Goal: Task Accomplishment & Management: Manage account settings

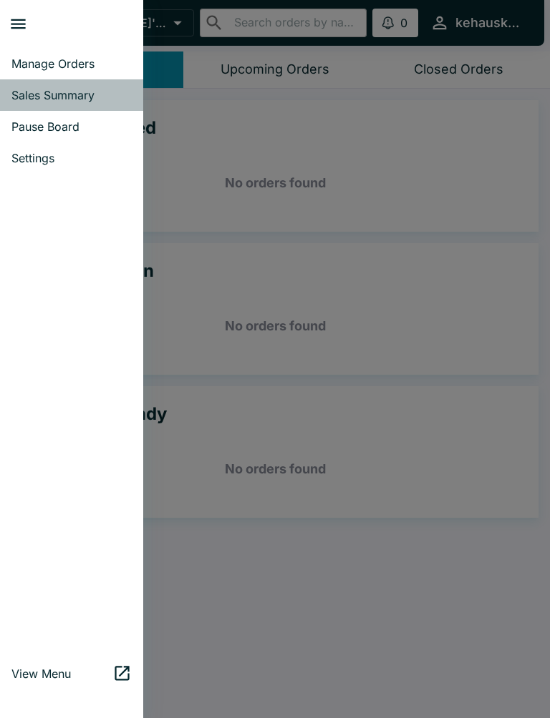
click at [55, 93] on span "Sales Summary" at bounding box center [71, 95] width 120 height 14
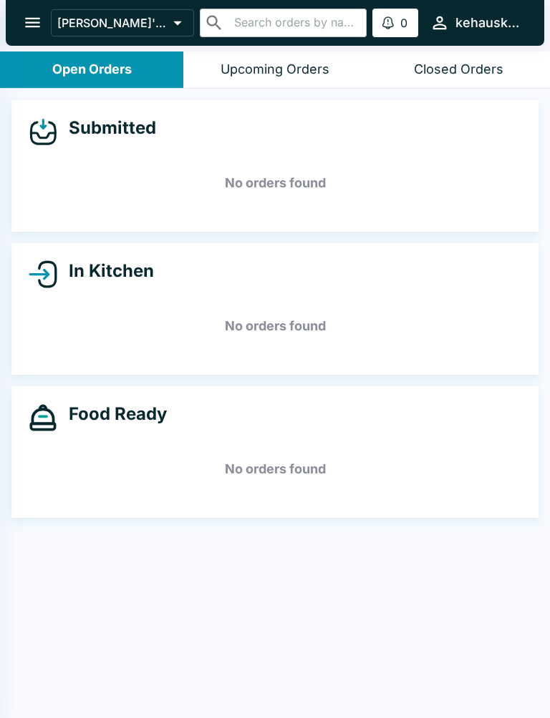
select select "03:00"
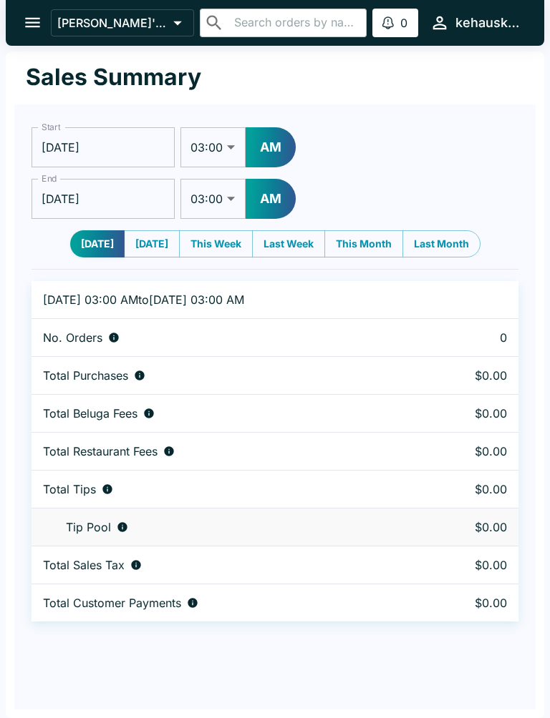
click at [131, 145] on input "[DATE]" at bounding box center [102, 147] width 143 height 40
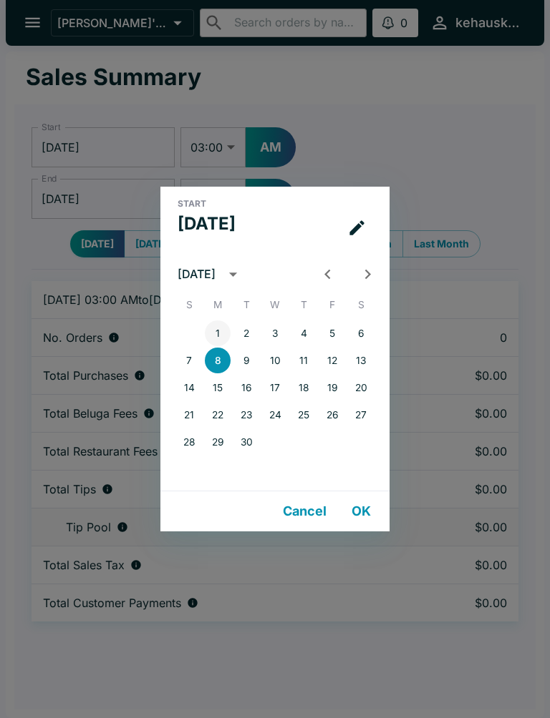
click at [206, 333] on button "1" at bounding box center [218, 334] width 26 height 26
type input "[DATE]"
click at [353, 518] on button "OK" at bounding box center [361, 511] width 46 height 29
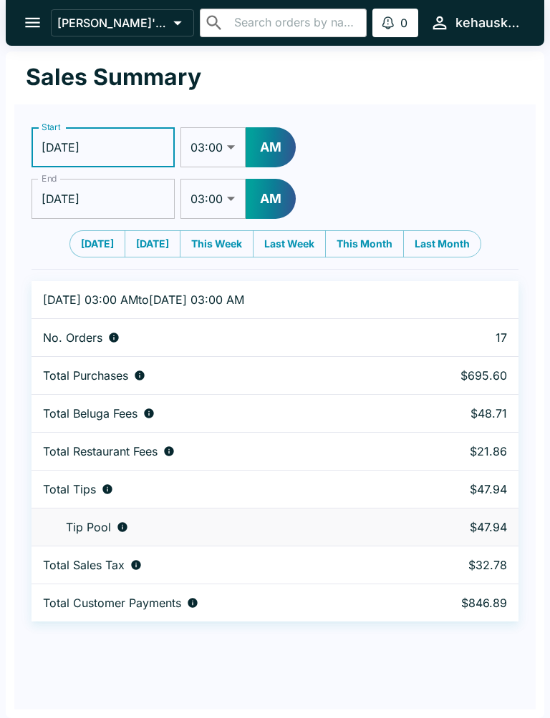
click at [116, 187] on input "[DATE]" at bounding box center [102, 199] width 143 height 40
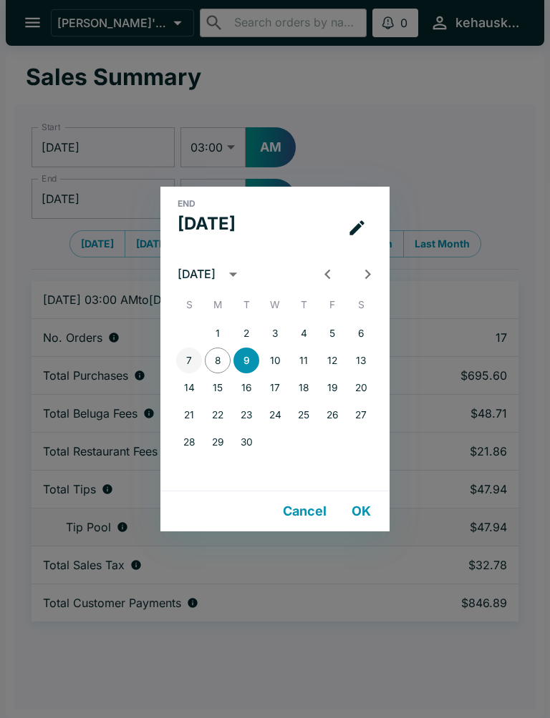
click at [182, 364] on button "7" at bounding box center [189, 361] width 26 height 26
type input "[DATE]"
click at [356, 505] on button "OK" at bounding box center [361, 511] width 46 height 29
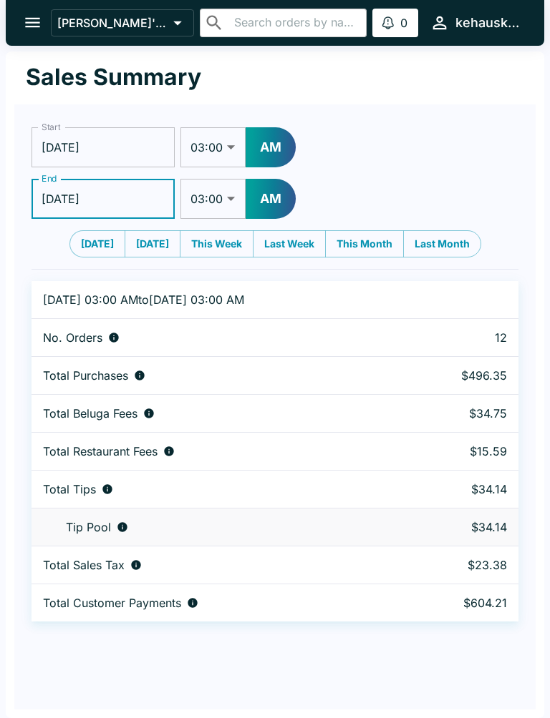
click at [381, 508] on td "Total Tips" at bounding box center [217, 490] width 372 height 38
click at [348, 407] on div "Total Beluga Fees" at bounding box center [217, 413] width 349 height 14
click at [387, 661] on div "New Order: [PERSON_NAME] Pickup / 1 items Click here to review order 14 minutes…" at bounding box center [377, 664] width 318 height 80
click at [31, 33] on button "open drawer" at bounding box center [32, 22] width 36 height 36
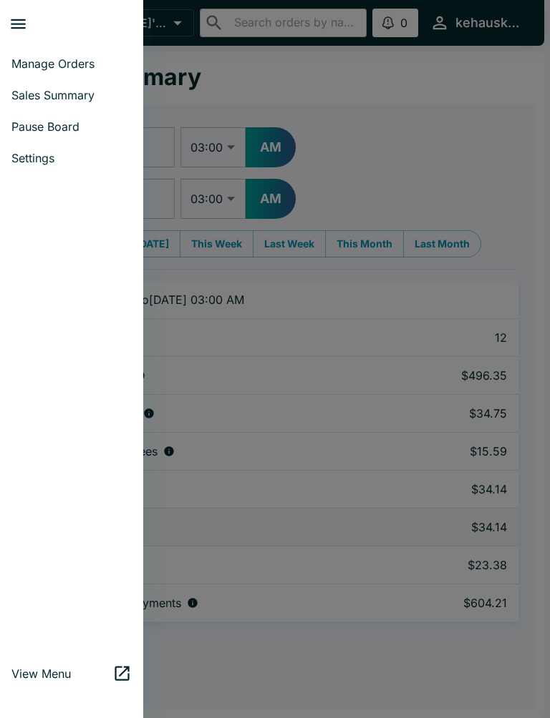
click at [78, 64] on span "Manage Orders" at bounding box center [71, 64] width 120 height 14
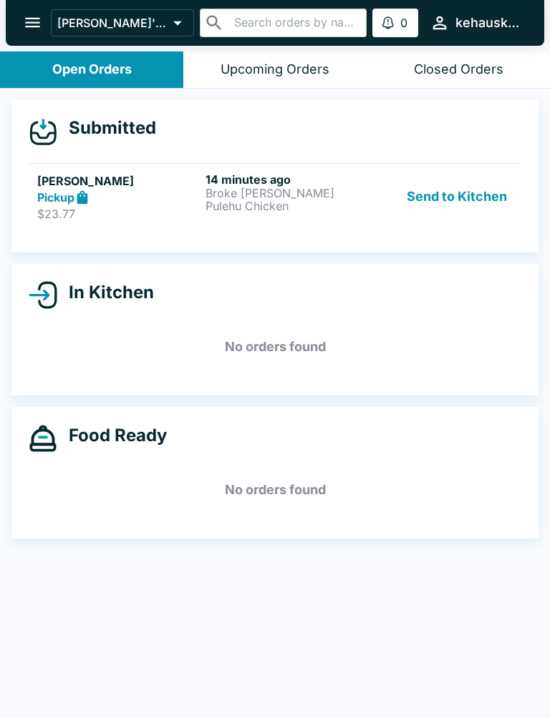
click at [264, 200] on p "Broke [PERSON_NAME] Pulehu Chicken" at bounding box center [286, 200] width 162 height 26
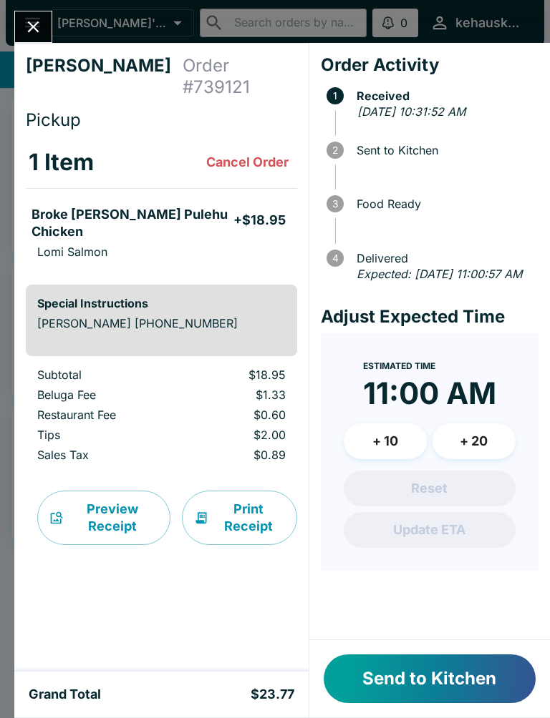
click at [433, 683] on button "Send to Kitchen" at bounding box center [429, 679] width 212 height 49
